Goal: Navigation & Orientation: Understand site structure

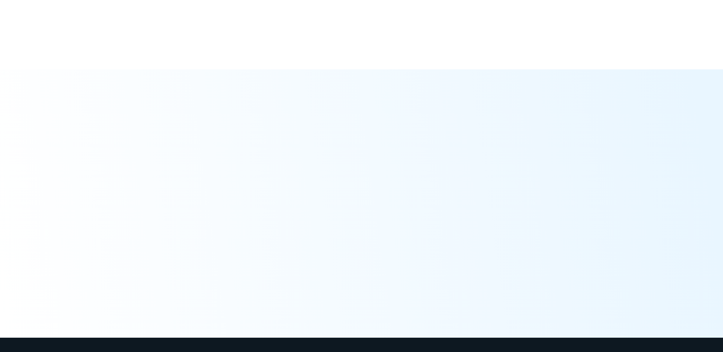
scroll to position [2401, 0]
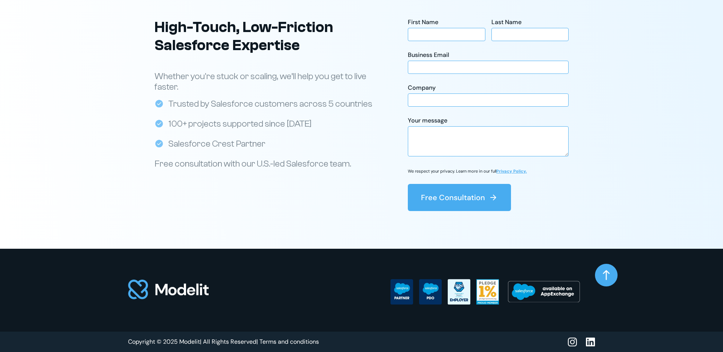
click at [193, 293] on img at bounding box center [168, 288] width 81 height 21
click at [141, 291] on img at bounding box center [168, 288] width 81 height 21
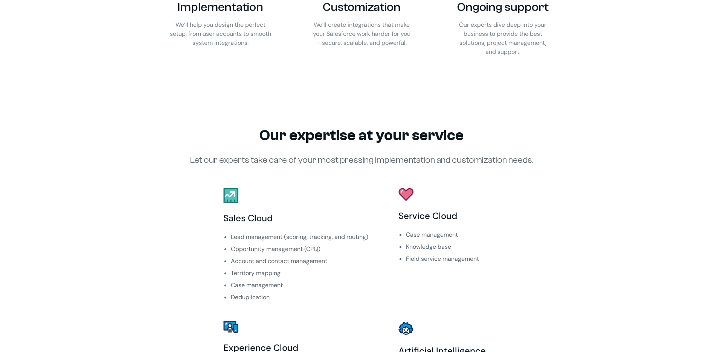
scroll to position [0, 0]
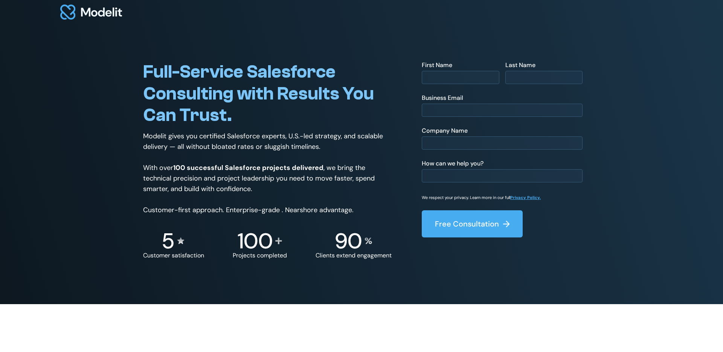
click at [83, 9] on img at bounding box center [91, 12] width 62 height 15
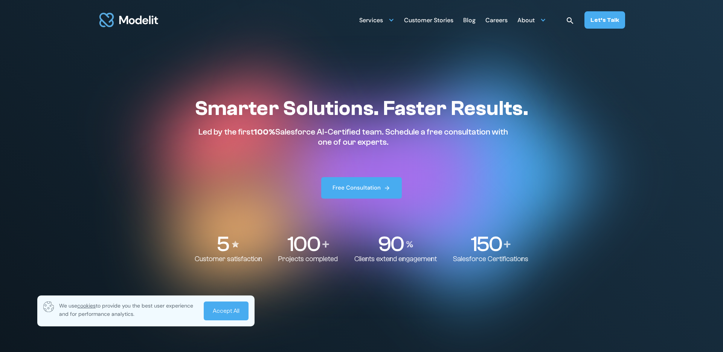
click at [495, 23] on div "Careers" at bounding box center [496, 21] width 22 height 15
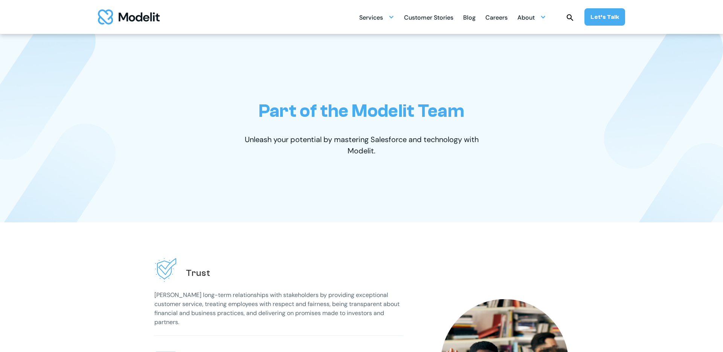
click at [452, 19] on div "Customer Stories" at bounding box center [428, 18] width 49 height 15
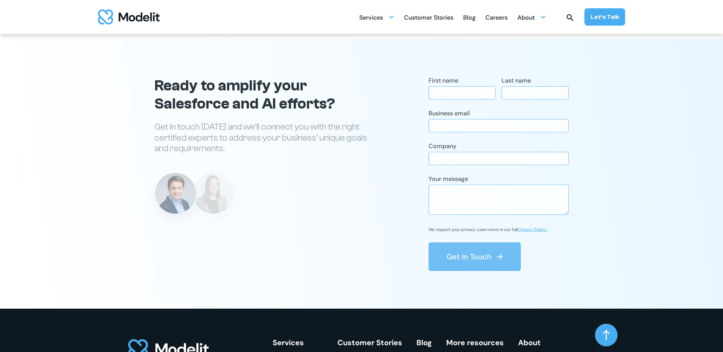
scroll to position [1346, 0]
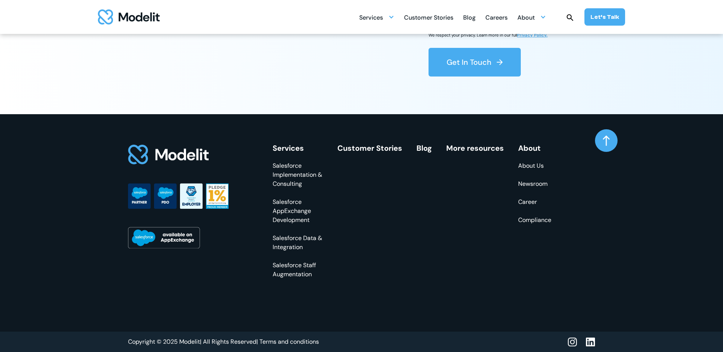
click at [458, 245] on div "Services Salesforce Implementation & Consulting Salesforce AppExchange Developm…" at bounding box center [411, 211] width 278 height 135
